Goal: Information Seeking & Learning: Learn about a topic

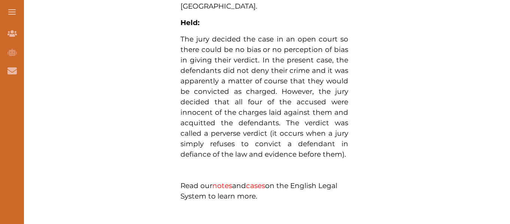
scroll to position [554, 0]
